Goal: Task Accomplishment & Management: Manage account settings

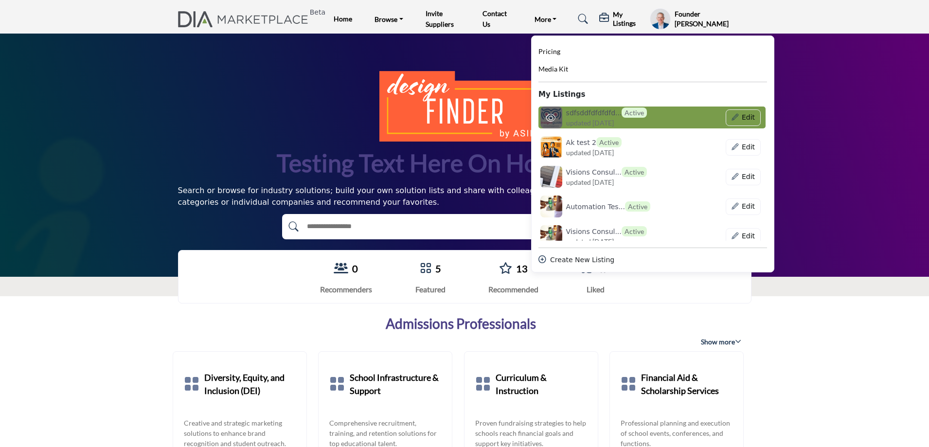
click at [595, 118] on span "updated [DATE]" at bounding box center [590, 123] width 48 height 10
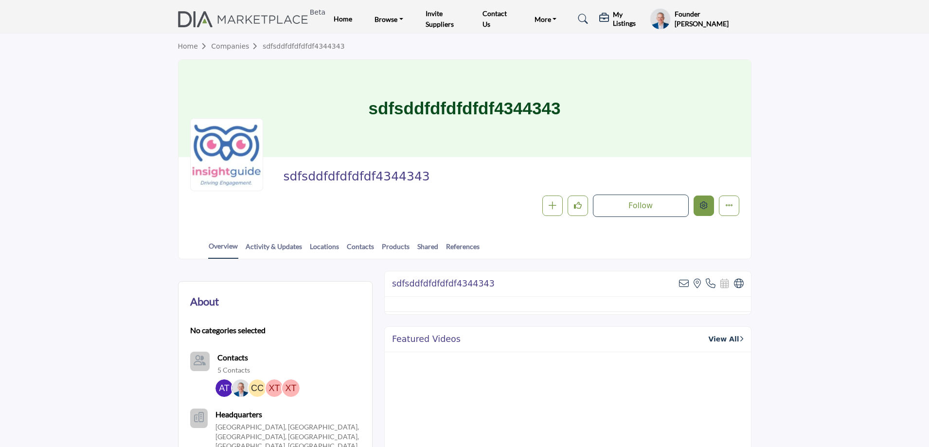
click at [704, 209] on icon "Edit company" at bounding box center [704, 205] width 8 height 8
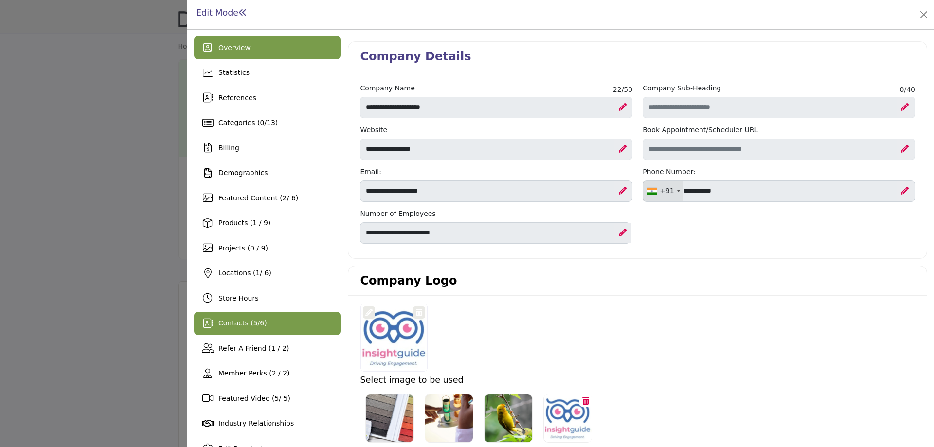
click at [239, 324] on span "Contacts ( 5 / 6 )" at bounding box center [242, 323] width 49 height 8
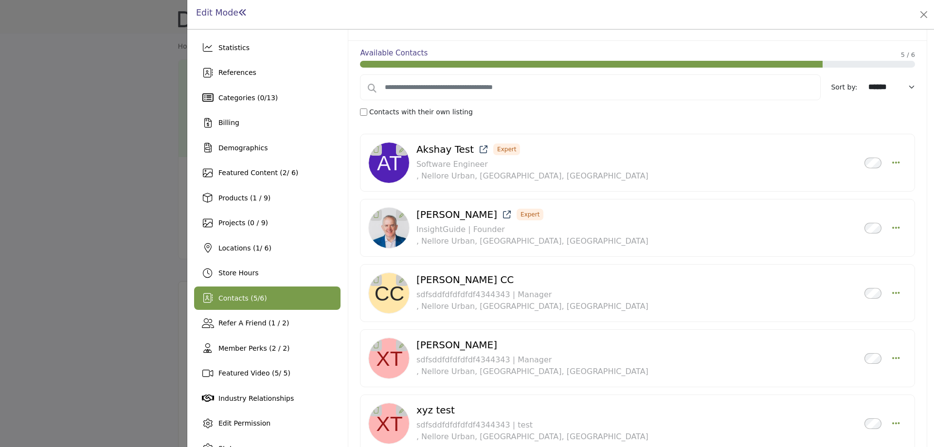
scroll to position [49, 0]
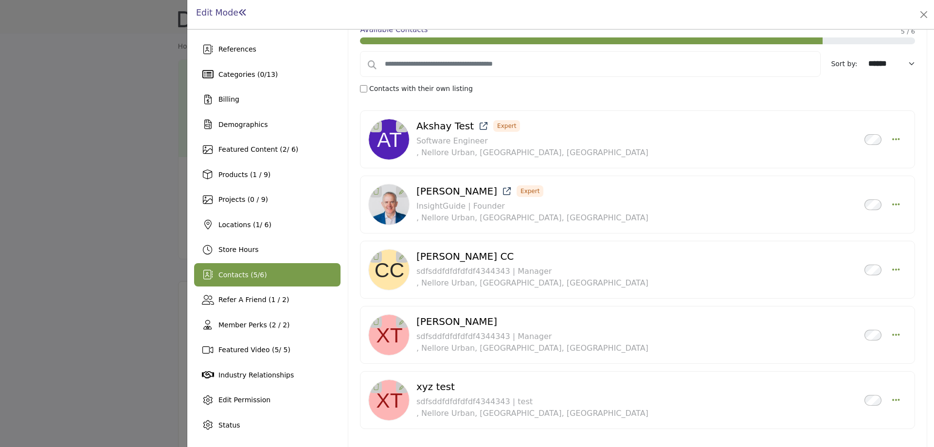
click at [896, 271] on div "Chintan CC Inactive sdfsddfdfdfdfdf4344343 | Manager Pin to Top" at bounding box center [637, 269] width 538 height 41
click at [892, 266] on icon "Select Droddown options" at bounding box center [896, 269] width 8 height 9
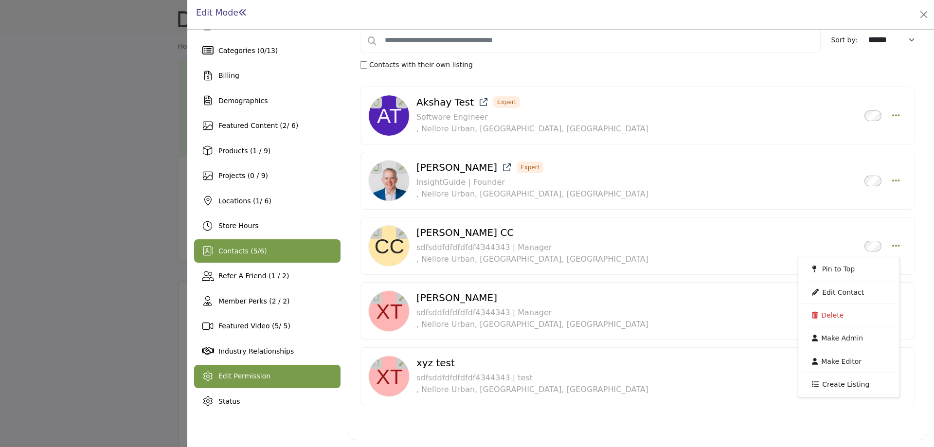
click at [253, 376] on span "Edit Permission" at bounding box center [244, 376] width 52 height 8
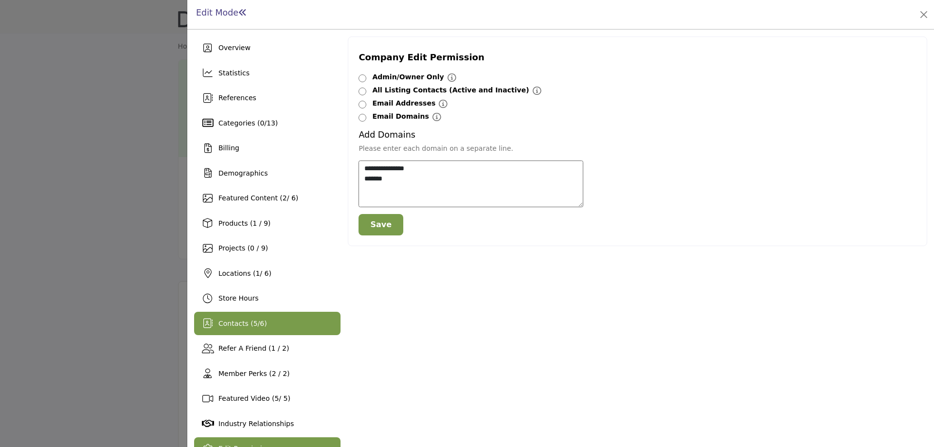
click at [256, 328] on div "Contacts ( 5 / 6 )" at bounding box center [242, 323] width 49 height 10
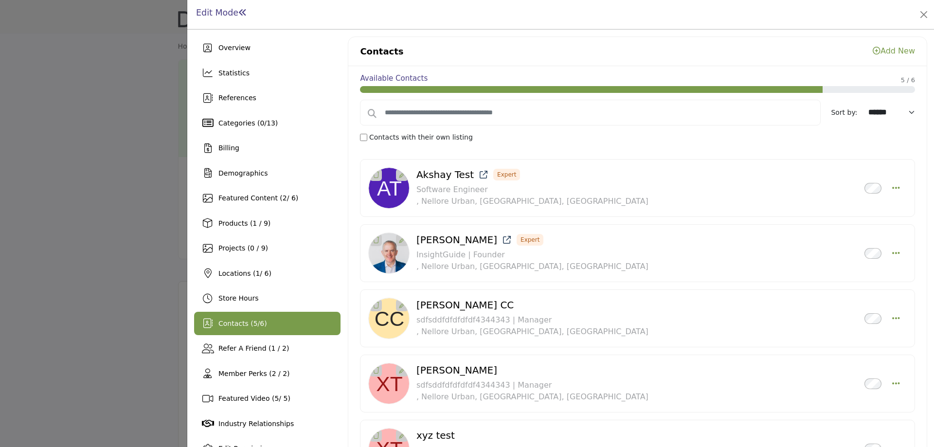
scroll to position [72, 0]
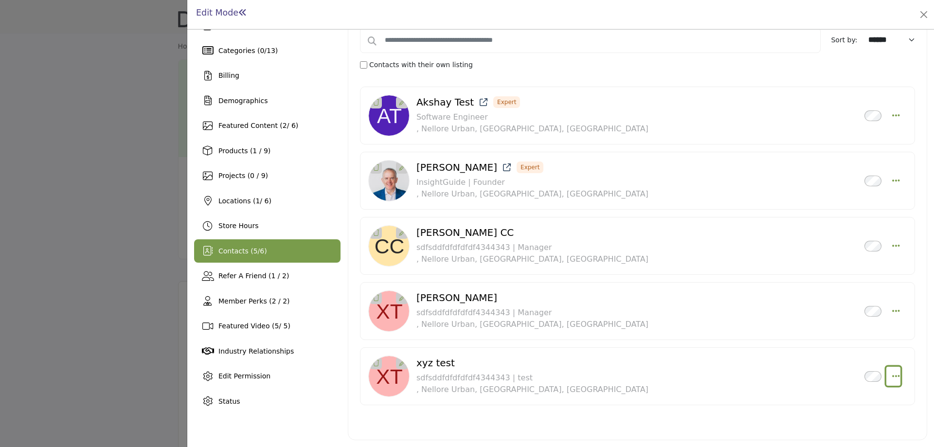
click at [892, 375] on icon "Select Droddown options" at bounding box center [896, 375] width 8 height 9
click at [829, 329] on link "Make Editor" at bounding box center [848, 329] width 94 height 18
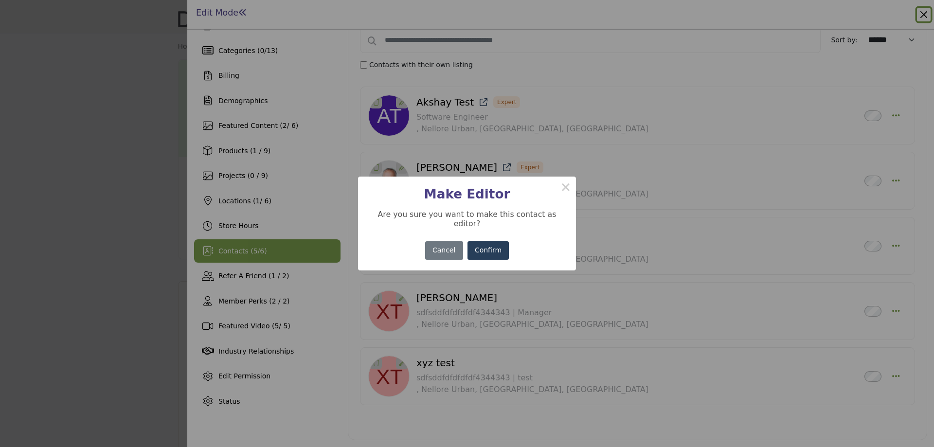
click at [484, 246] on button "Confirm" at bounding box center [488, 250] width 42 height 19
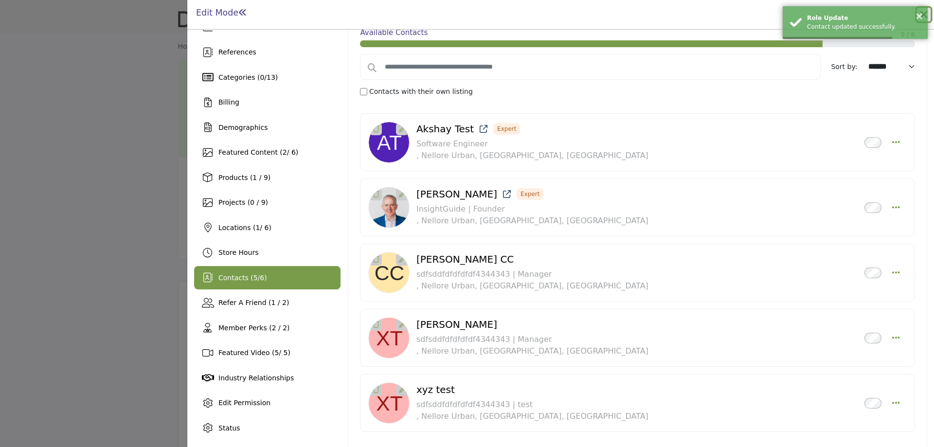
scroll to position [72, 0]
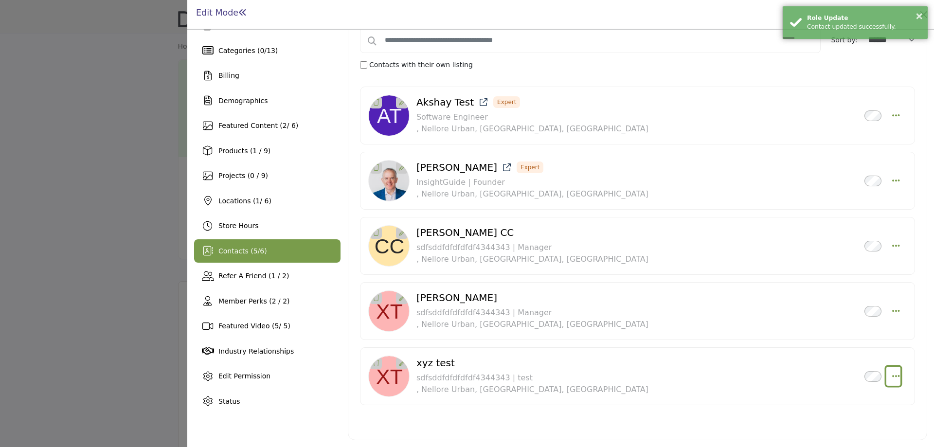
click at [892, 376] on icon "Select Droddown options" at bounding box center [896, 375] width 8 height 9
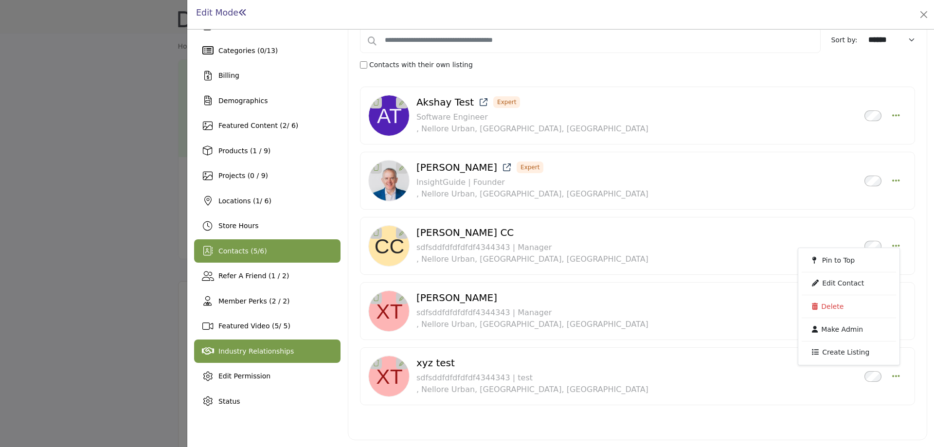
click at [246, 384] on div "Edit Permission" at bounding box center [267, 376] width 146 height 23
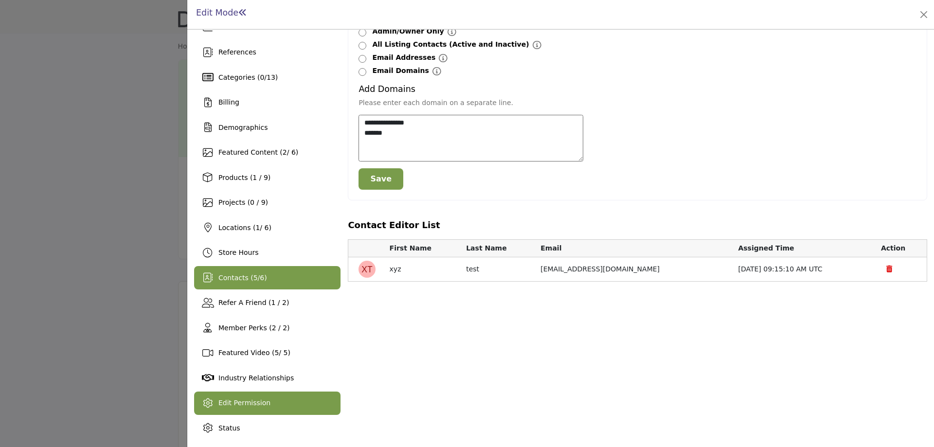
click at [275, 286] on div "Contacts ( 5 / 6 )" at bounding box center [267, 277] width 146 height 23
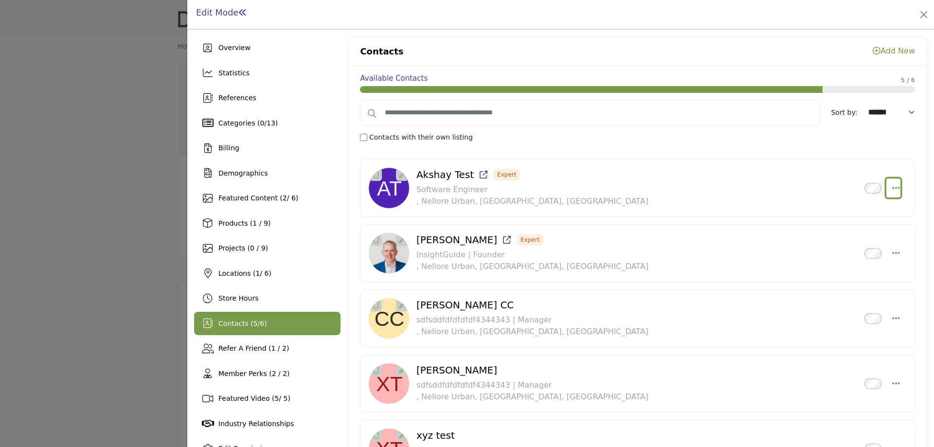
click at [892, 186] on icon "Select Droddown options" at bounding box center [896, 187] width 8 height 9
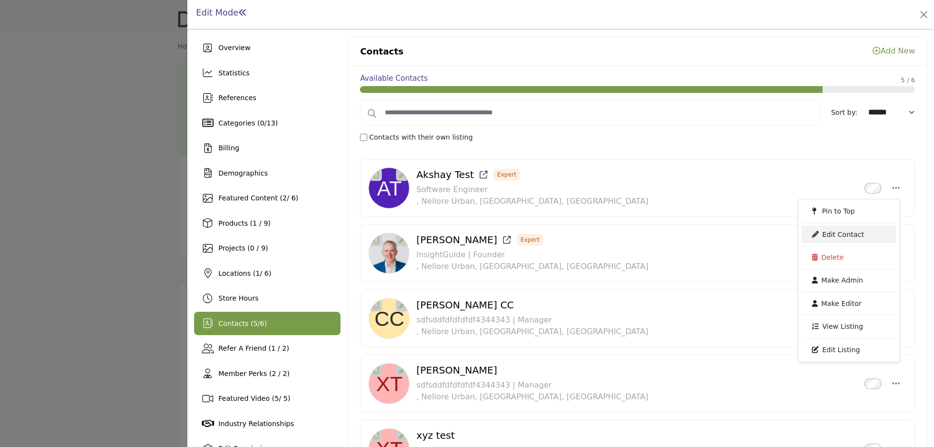
click at [827, 235] on link "Edit Contact" at bounding box center [848, 235] width 94 height 18
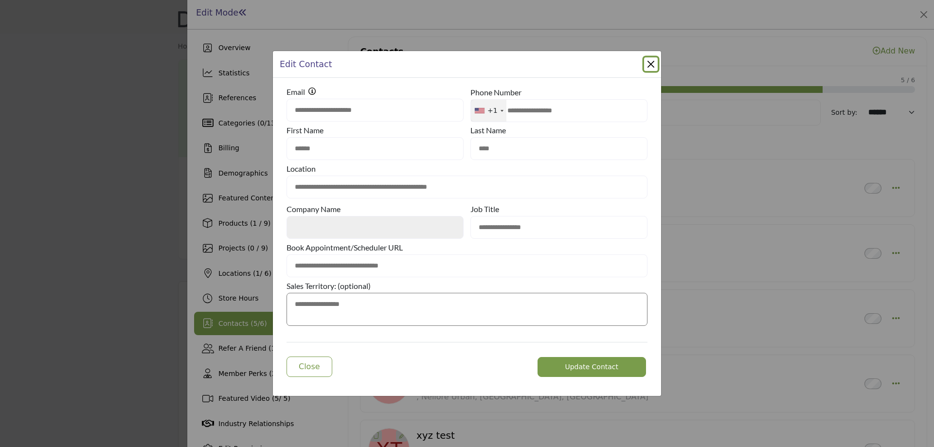
click at [647, 64] on button "Close Modal" at bounding box center [651, 64] width 14 height 14
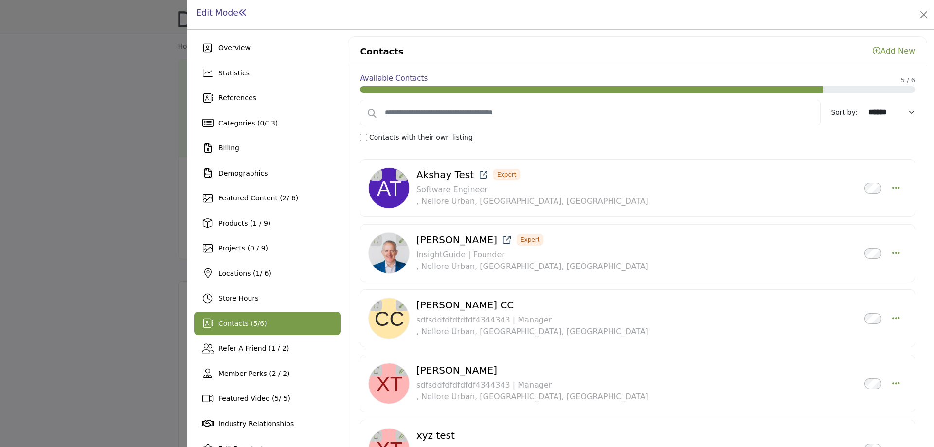
click at [892, 51] on link "Add New" at bounding box center [893, 50] width 42 height 9
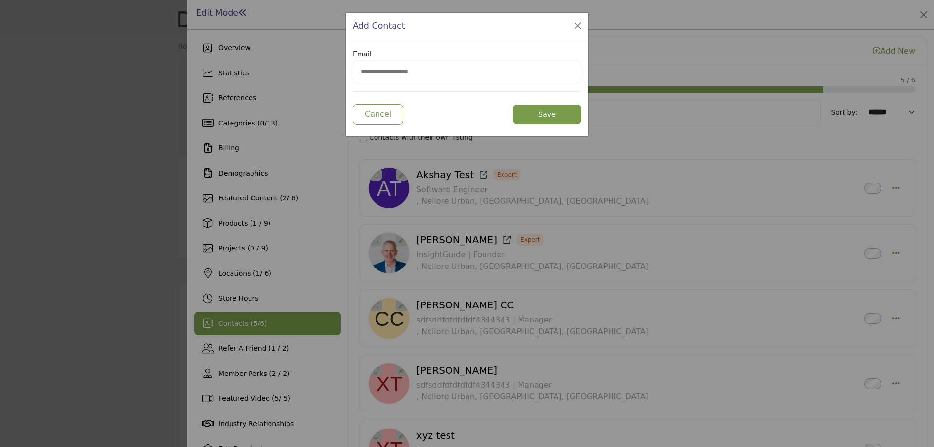
click at [418, 80] on input "email" at bounding box center [467, 71] width 229 height 23
paste input "**********"
type input "**********"
click at [541, 113] on button "Save" at bounding box center [546, 114] width 69 height 19
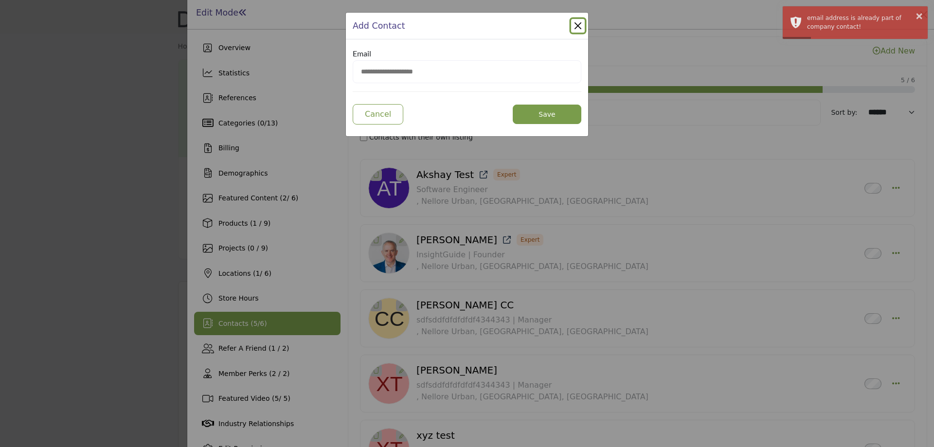
click at [576, 26] on button "Close Modal" at bounding box center [578, 26] width 14 height 14
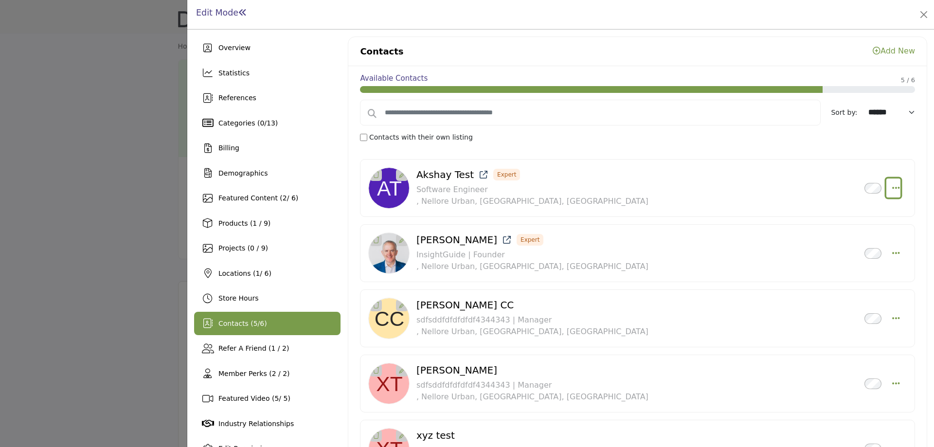
click at [892, 187] on icon "Select Droddown options" at bounding box center [896, 187] width 8 height 9
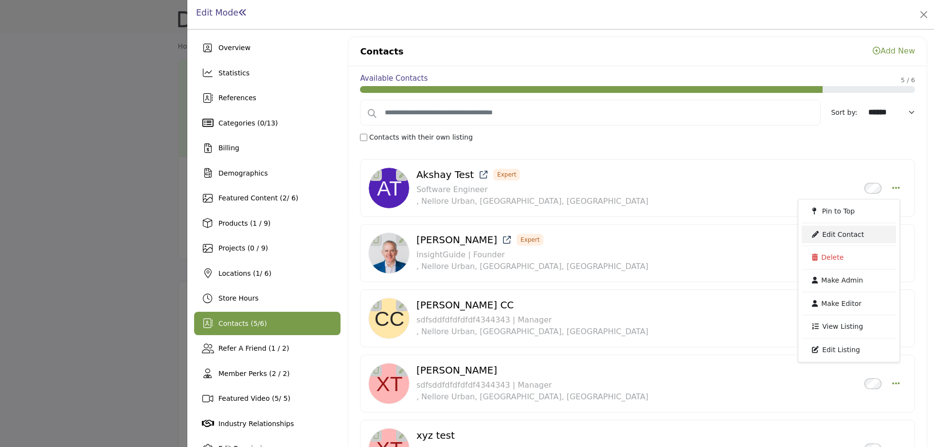
click at [825, 229] on link "Edit Contact" at bounding box center [848, 235] width 94 height 18
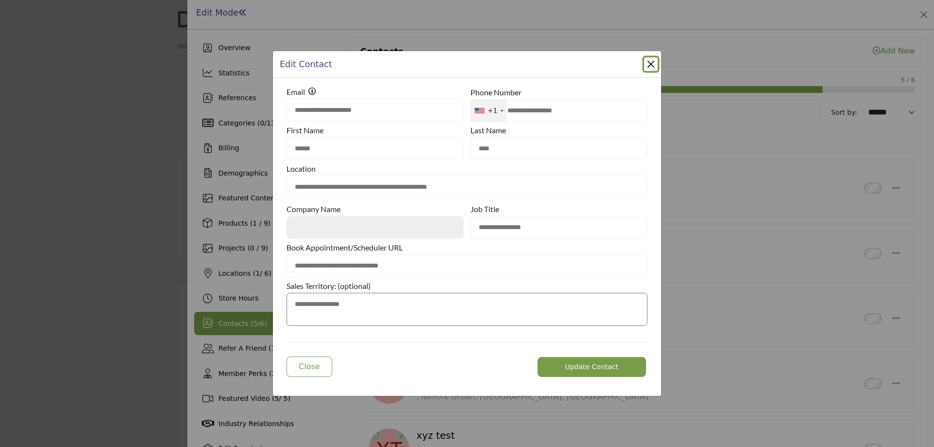
click at [652, 67] on button "Close Modal" at bounding box center [651, 64] width 14 height 14
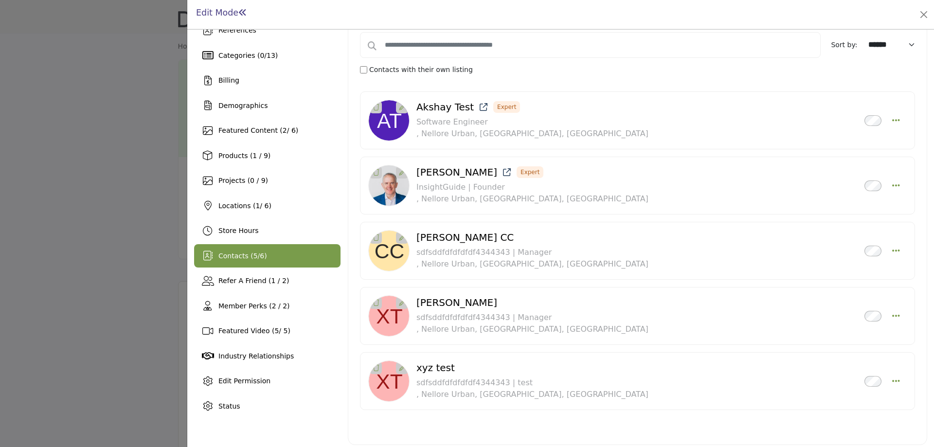
scroll to position [72, 0]
